Goal: Task Accomplishment & Management: Manage account settings

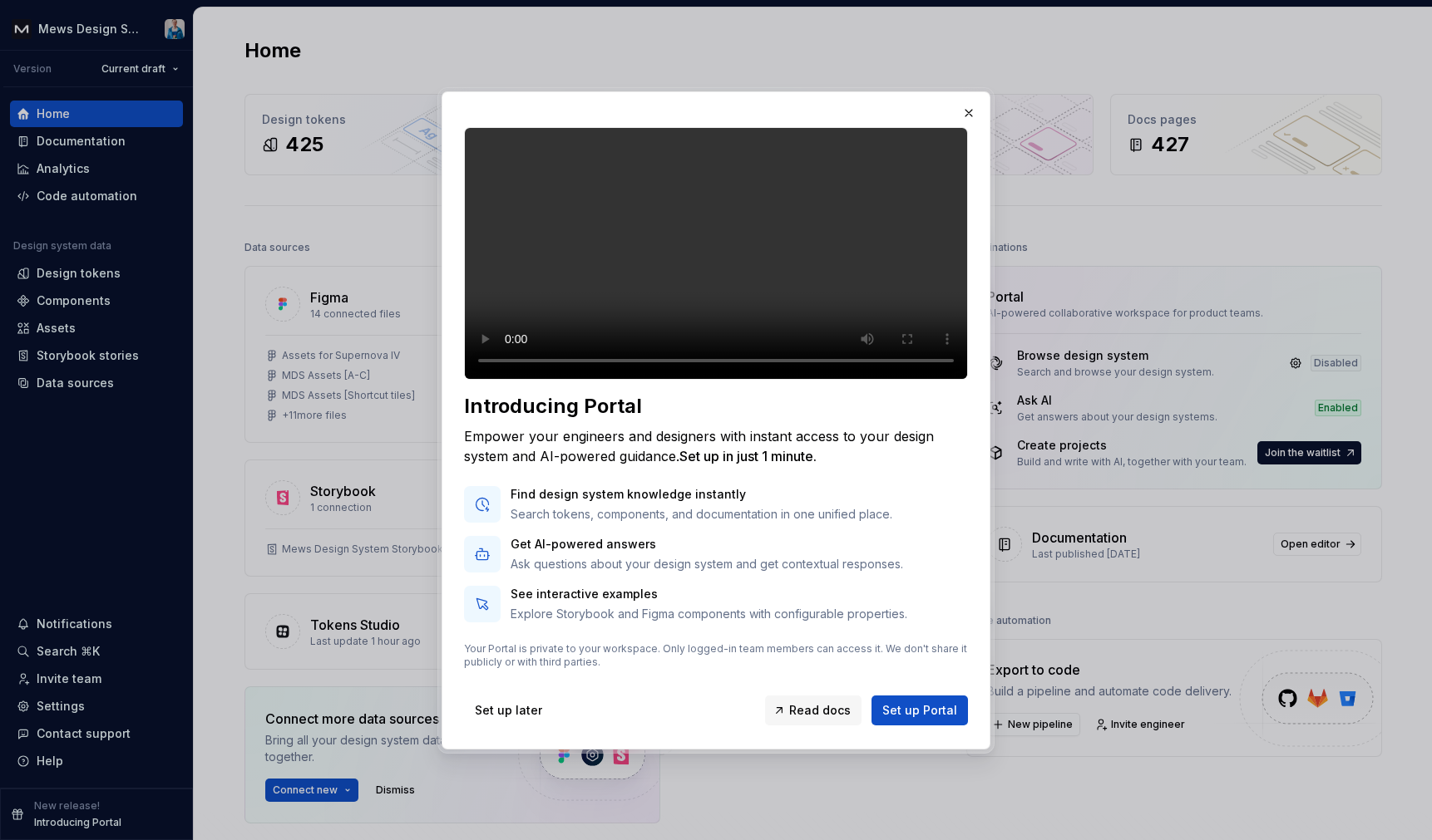
click at [331, 441] on div at bounding box center [716, 420] width 1432 height 840
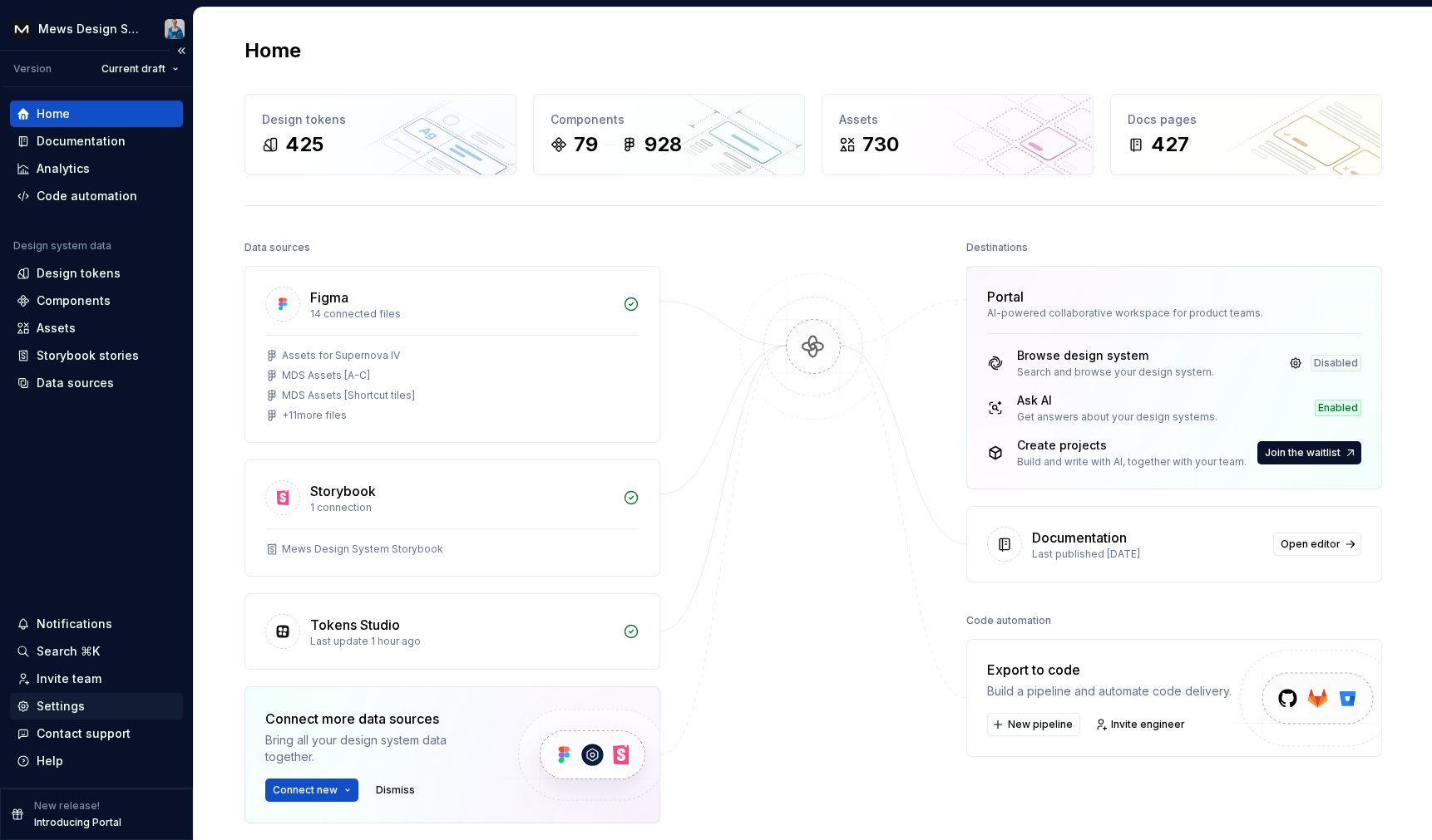
click at [79, 713] on div "Settings" at bounding box center [61, 707] width 48 height 17
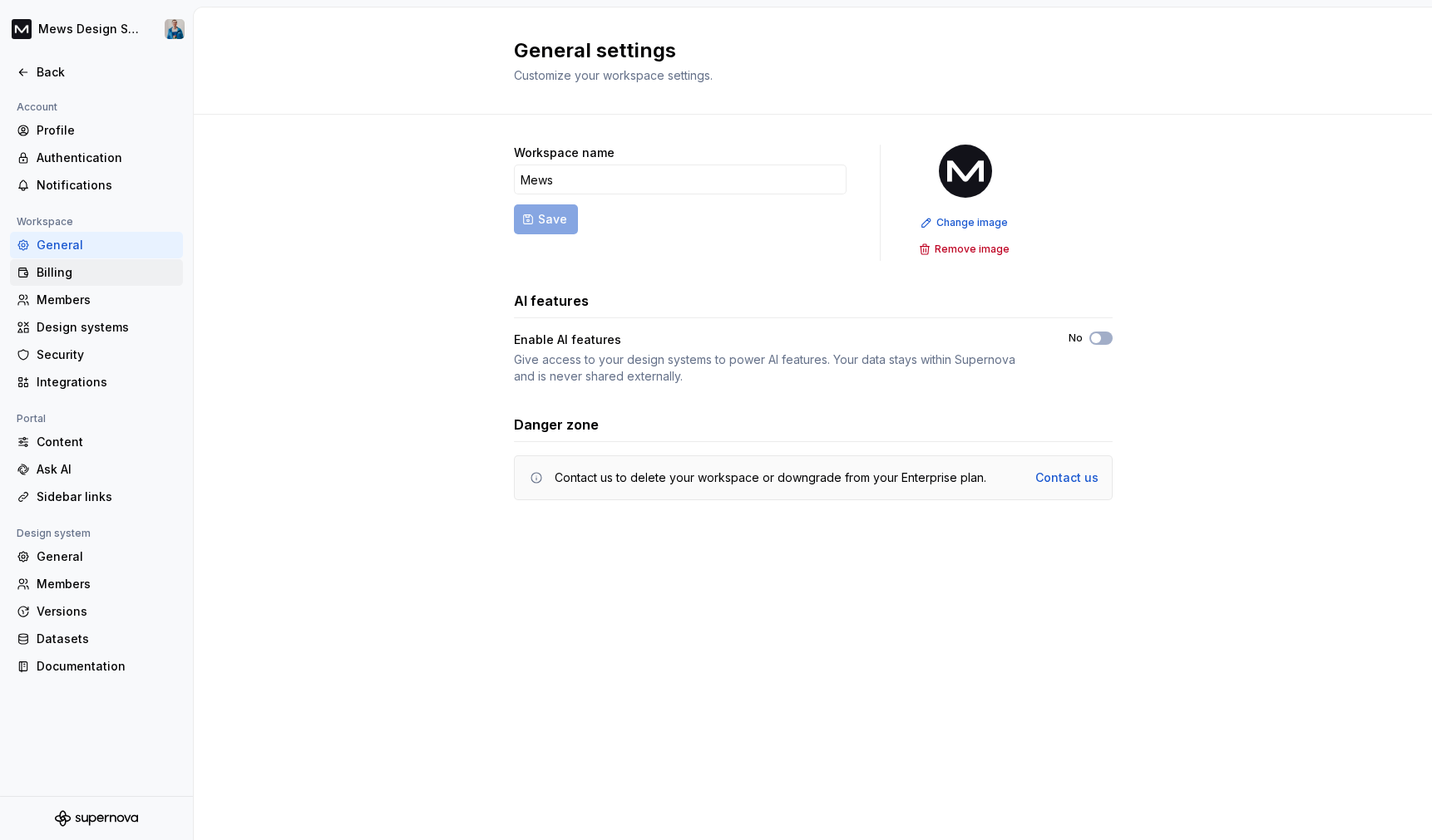
click at [81, 269] on div "Billing" at bounding box center [106, 272] width 140 height 17
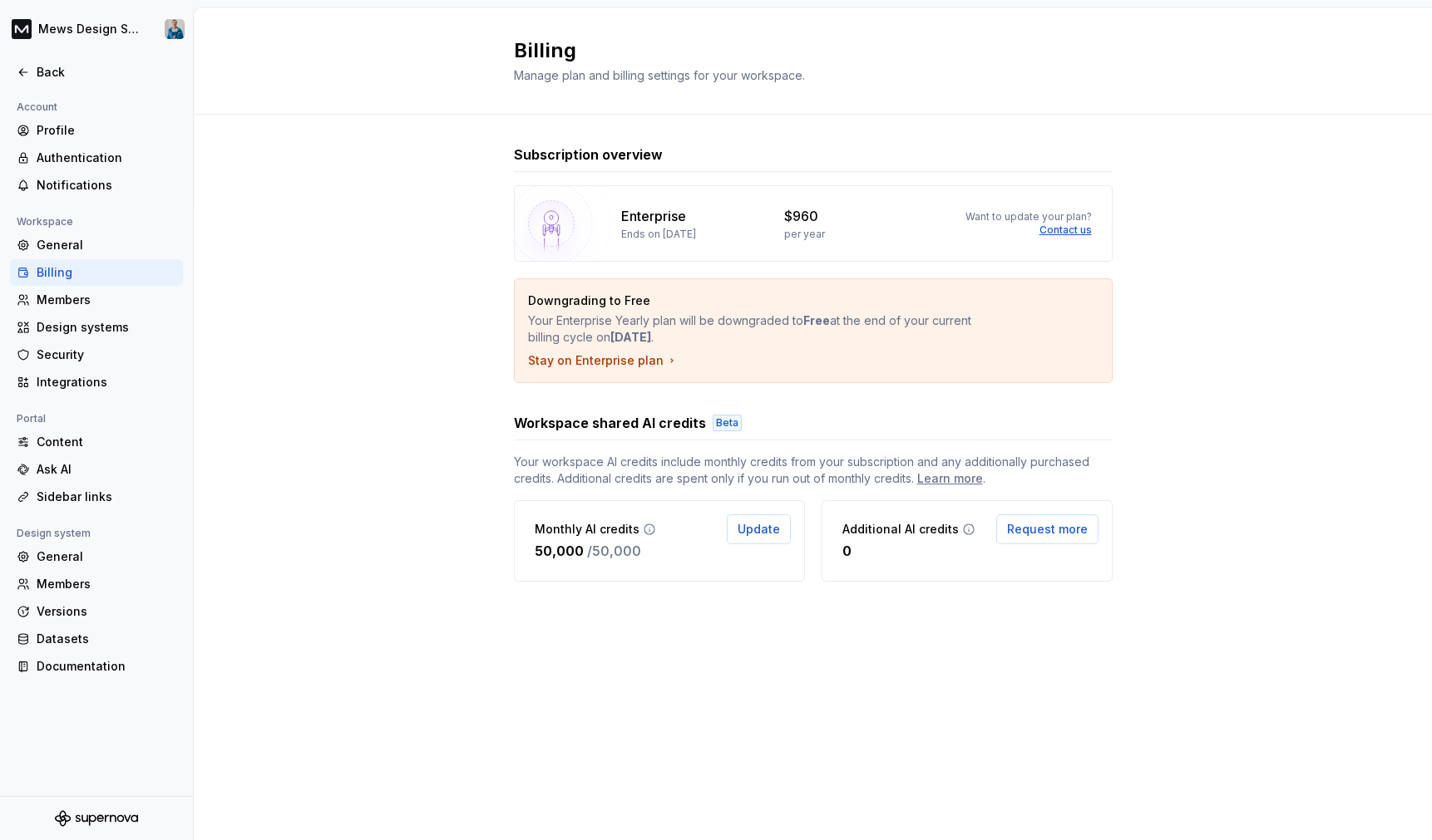
drag, startPoint x: 662, startPoint y: 234, endPoint x: 734, endPoint y: 231, distance: 72.1
click at [734, 231] on div "Ends on [DATE]" at bounding box center [693, 233] width 144 height 13
copy p "[DATE]"
